Goal: Subscribe to service/newsletter

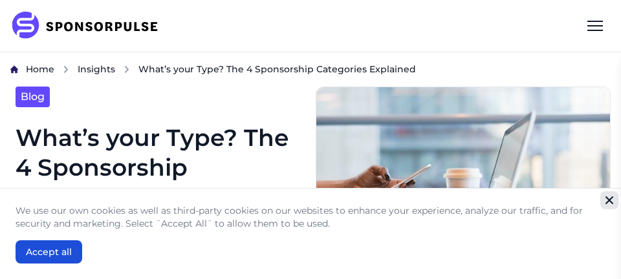
click at [609, 201] on icon "Close" at bounding box center [610, 201] width 8 height 8
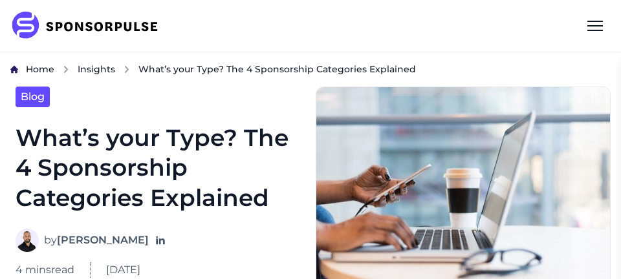
click at [596, 22] on div "Menu" at bounding box center [595, 25] width 31 height 31
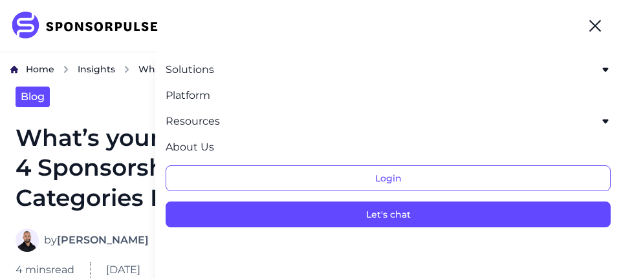
click at [595, 26] on div "Menu" at bounding box center [595, 26] width 12 height 12
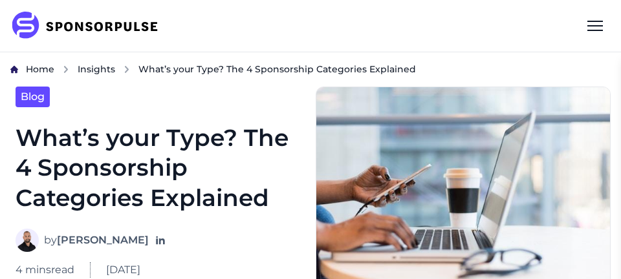
click at [32, 91] on link "Blog" at bounding box center [33, 97] width 34 height 21
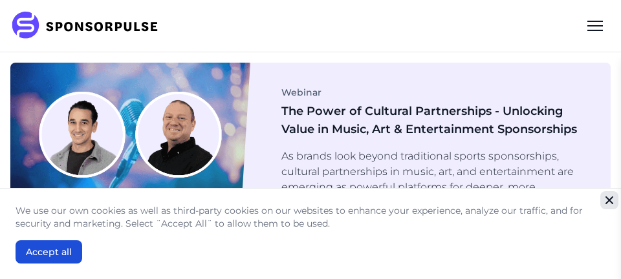
click at [609, 205] on icon "Close" at bounding box center [609, 200] width 13 height 13
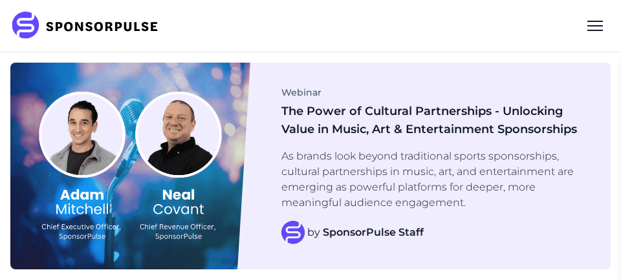
click at [390, 223] on div "by SponsorPulse Staff" at bounding box center [432, 232] width 303 height 23
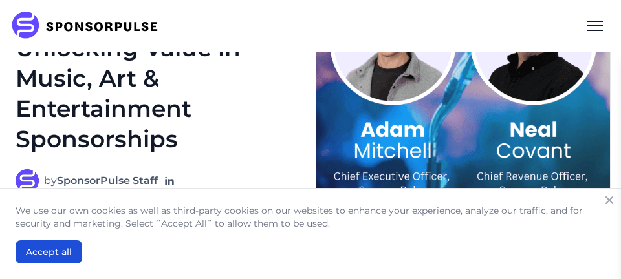
scroll to position [168, 0]
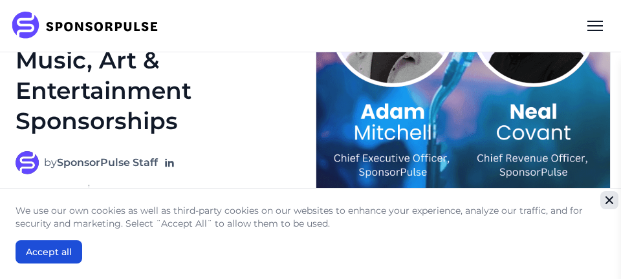
click at [609, 204] on icon "Close" at bounding box center [610, 201] width 8 height 8
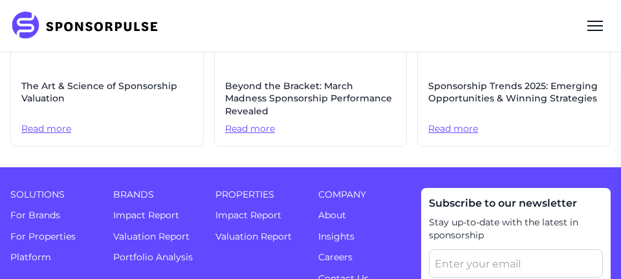
scroll to position [1643, 0]
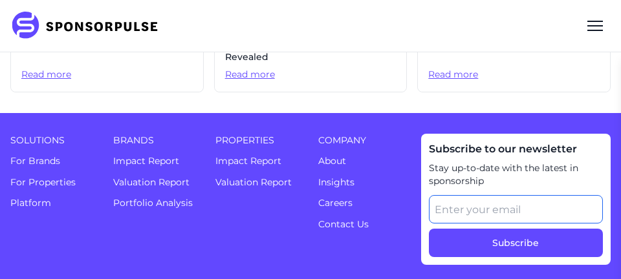
click at [510, 195] on input "email" at bounding box center [516, 209] width 174 height 28
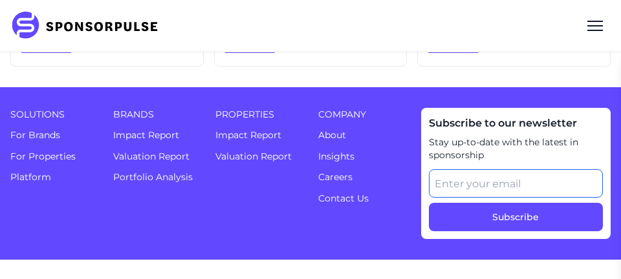
scroll to position [1690, 0]
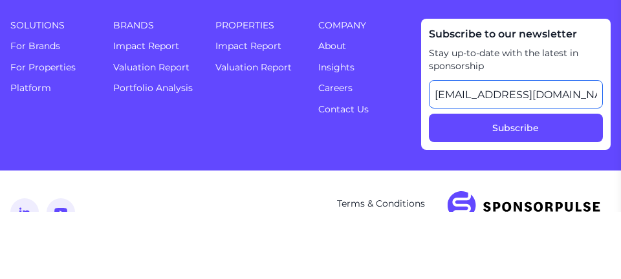
type input "[EMAIL_ADDRESS][DOMAIN_NAME]"
click at [429, 182] on button "Subscribe" at bounding box center [516, 196] width 174 height 28
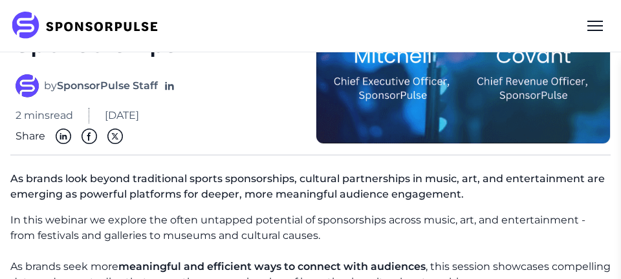
scroll to position [0, 0]
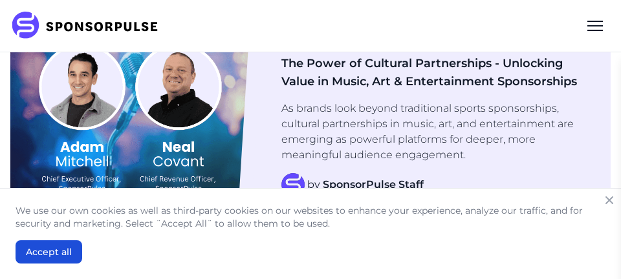
scroll to position [34, 0]
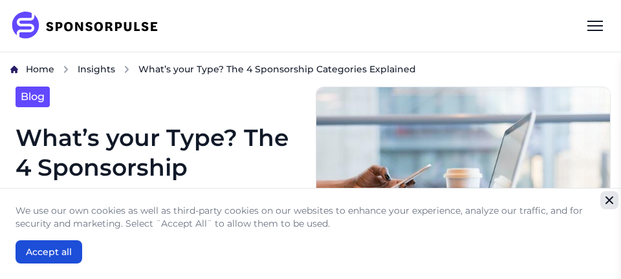
click at [609, 201] on icon "Close" at bounding box center [610, 201] width 8 height 8
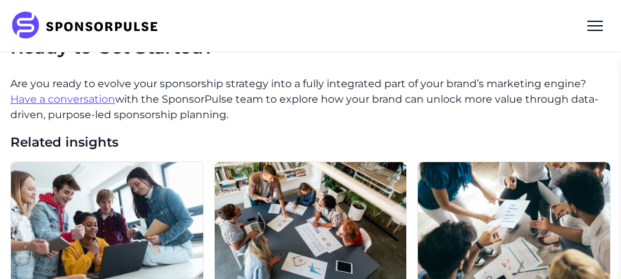
scroll to position [2892, 0]
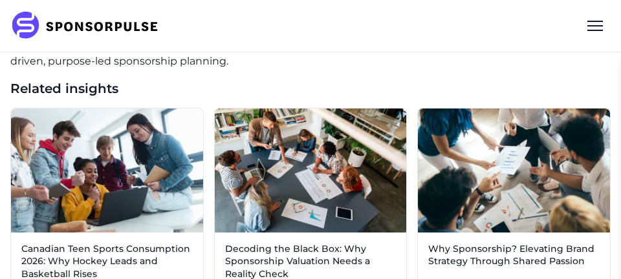
scroll to position [2949, 0]
